Goal: Browse casually

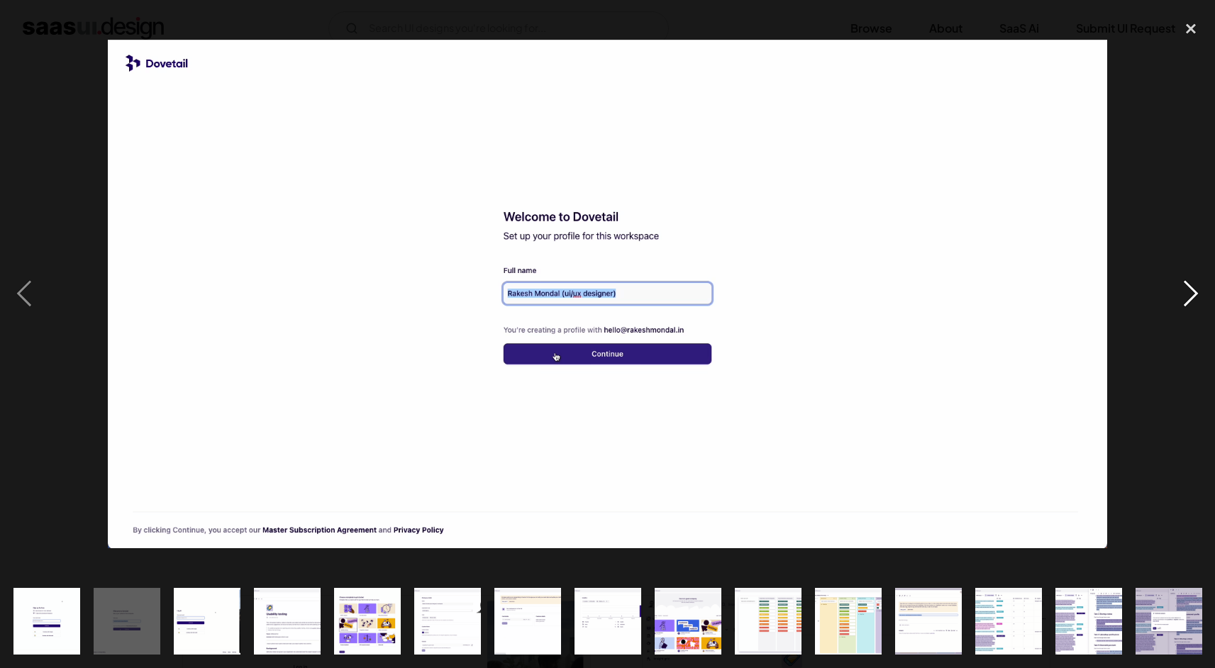
click at [1201, 294] on div "next image" at bounding box center [1191, 293] width 48 height 561
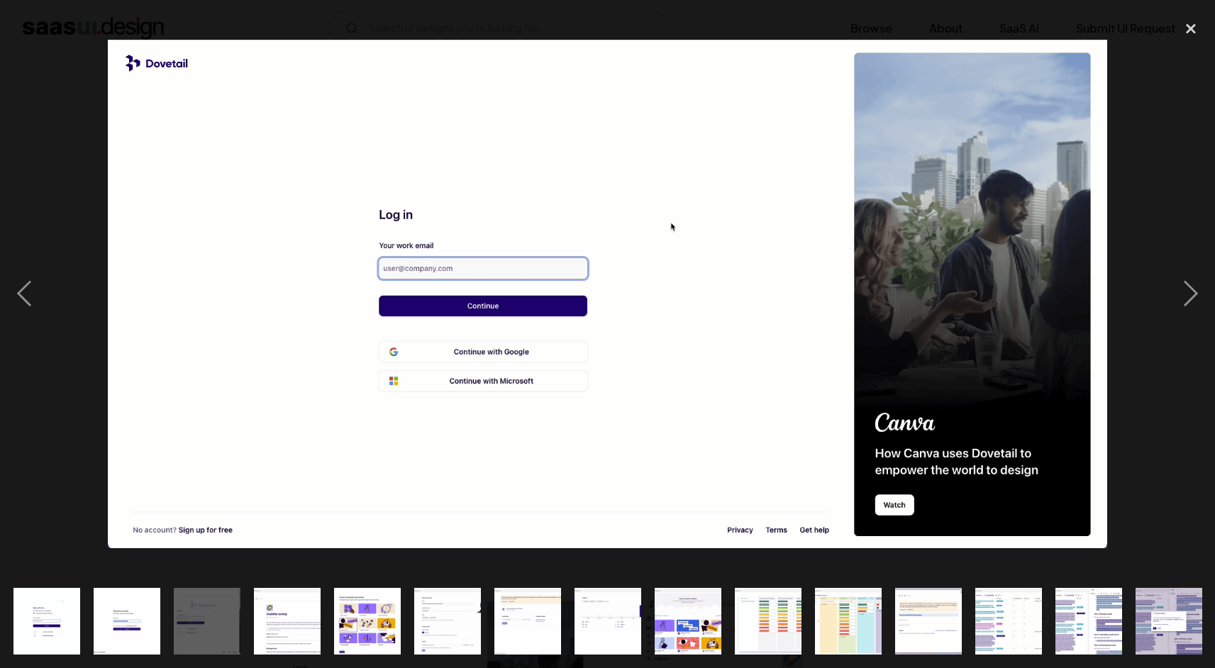
click at [780, 605] on img "show item 10 of 25" at bounding box center [767, 621] width 131 height 67
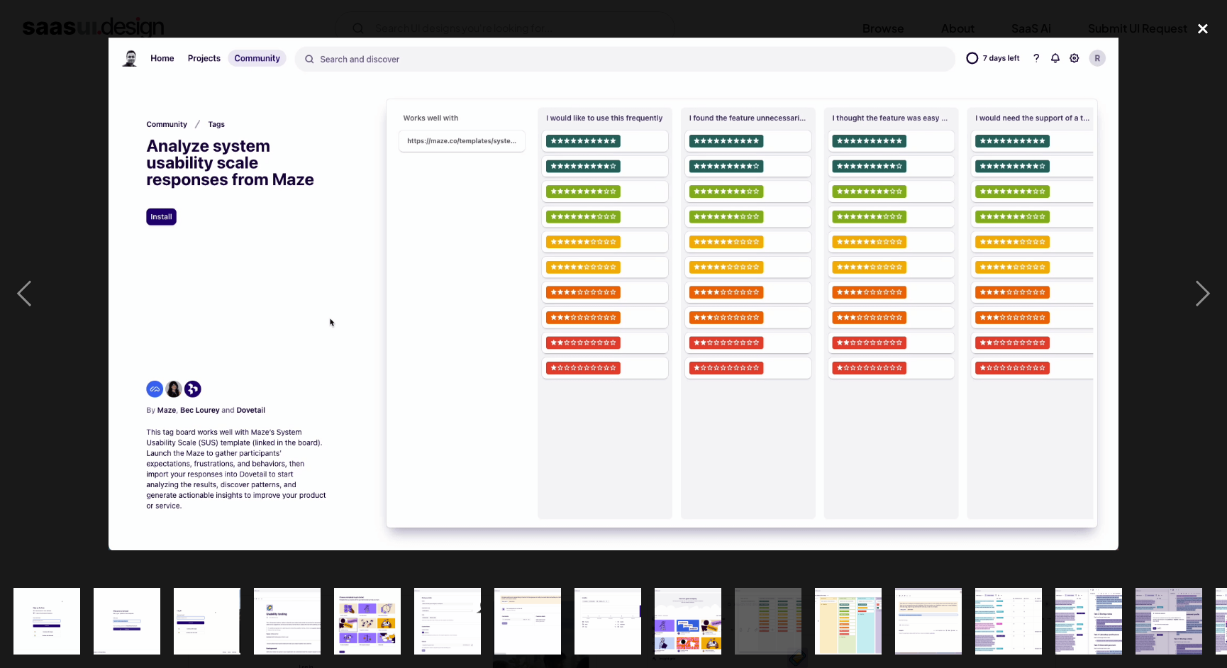
click at [1205, 28] on div "close lightbox" at bounding box center [1203, 28] width 48 height 31
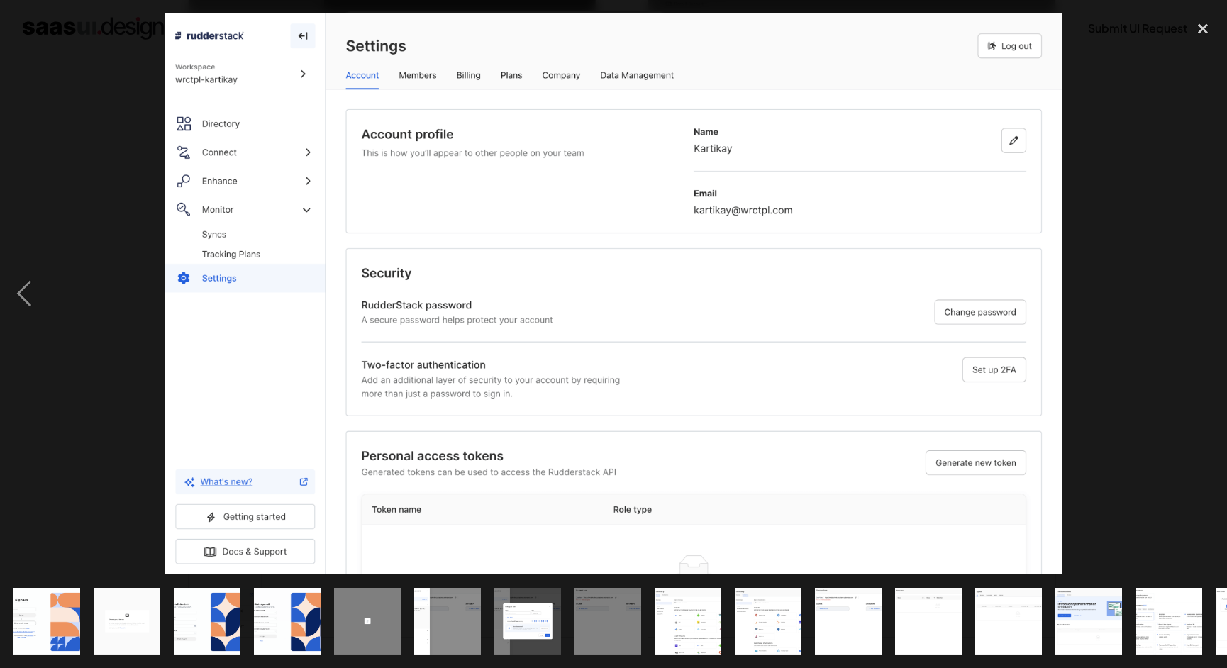
scroll to position [0, 229]
